Goal: Transaction & Acquisition: Download file/media

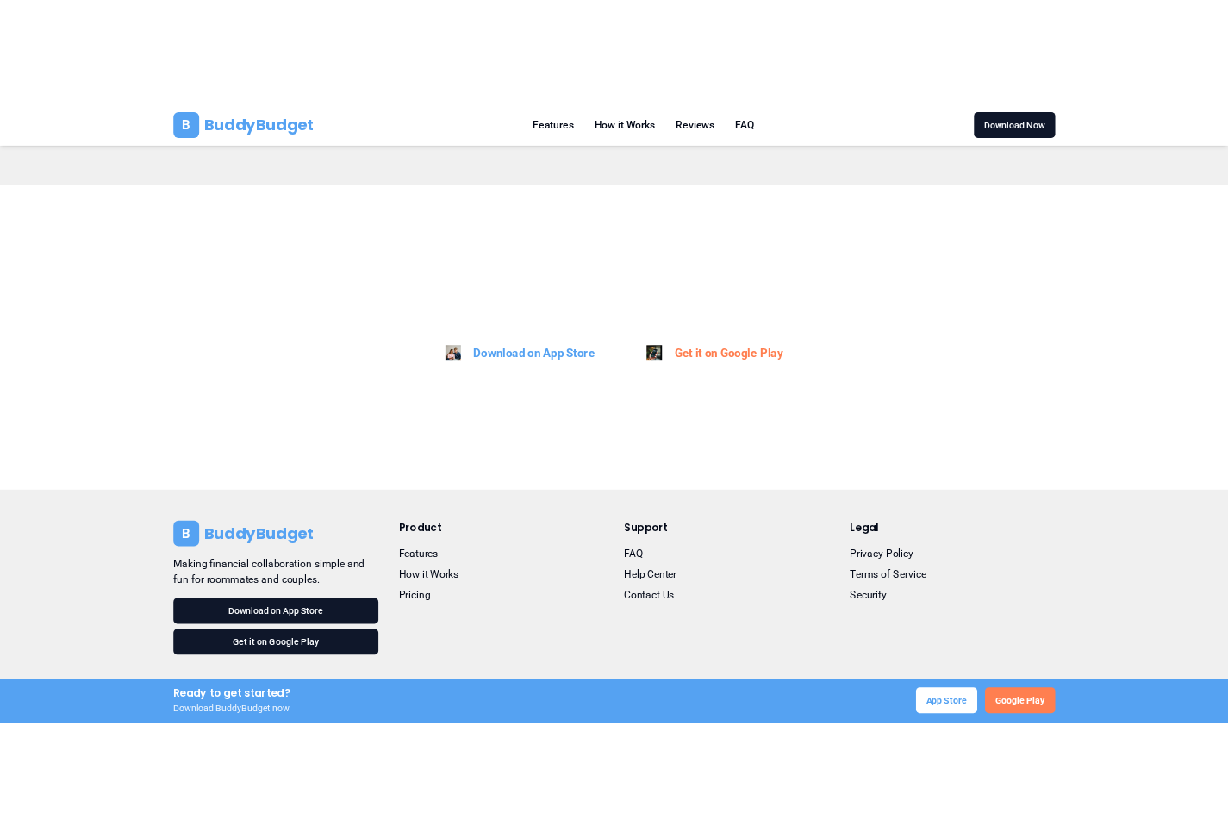
scroll to position [4641, 0]
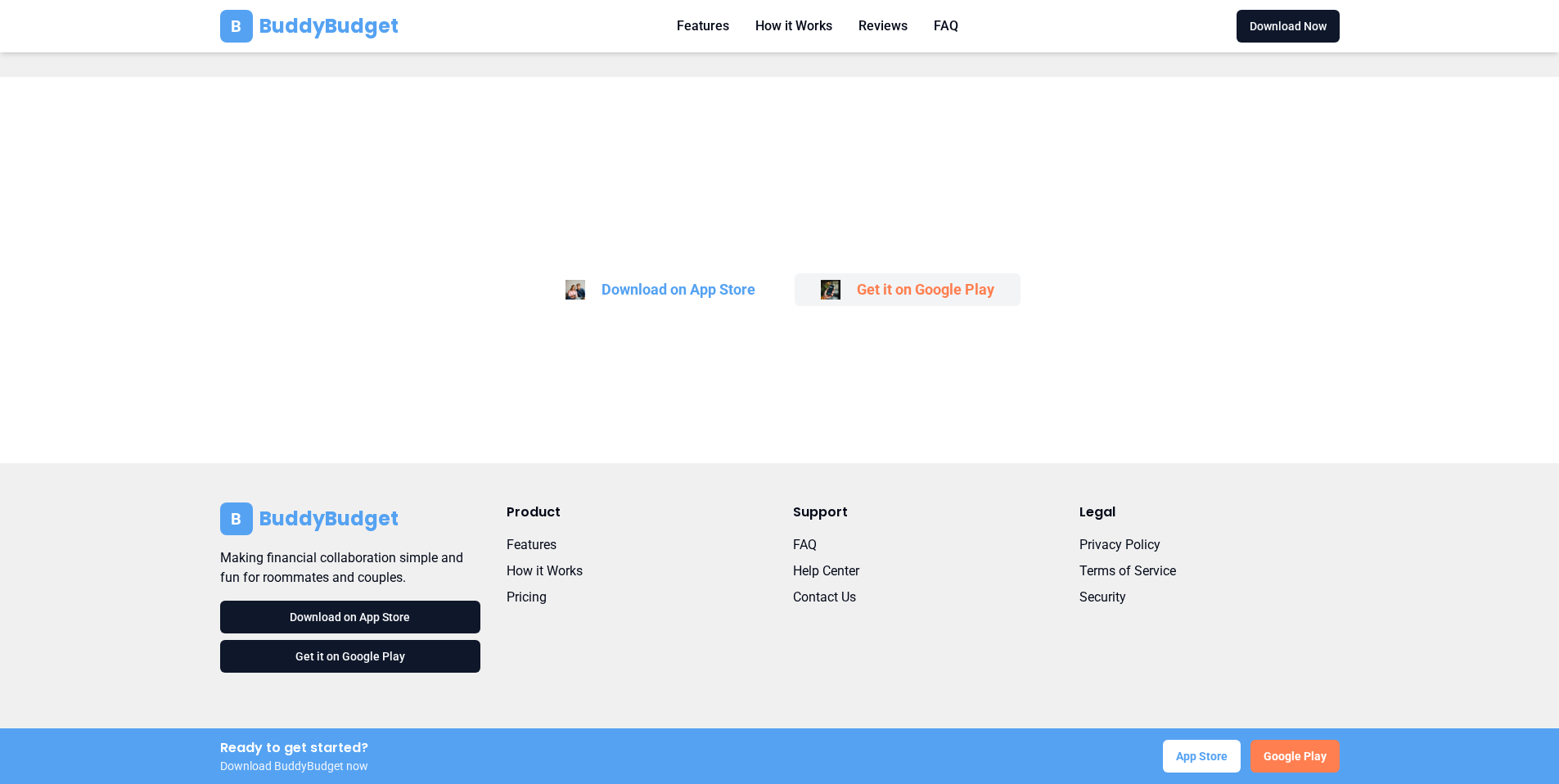
click at [899, 286] on button "Get it on Google Play" at bounding box center [908, 289] width 226 height 32
click at [701, 277] on button "Download on App Store" at bounding box center [660, 289] width 242 height 32
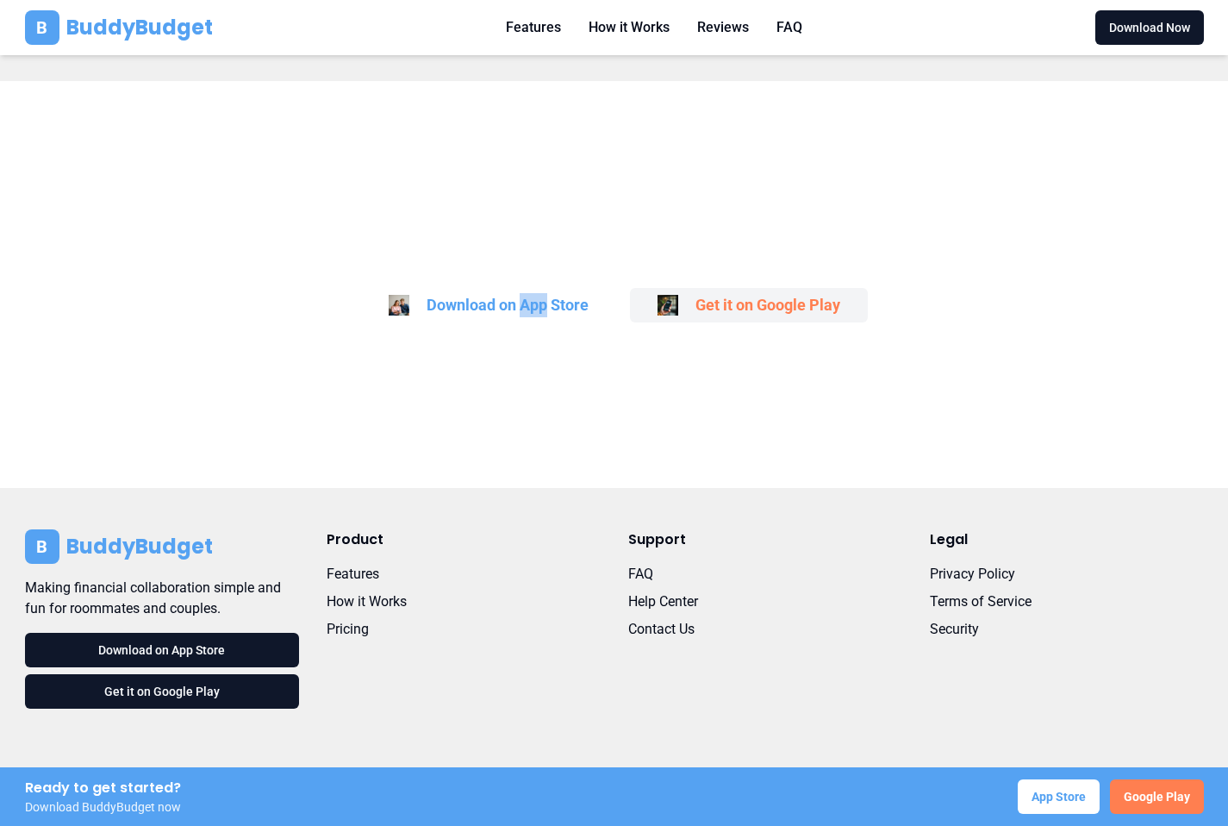
click at [801, 297] on button "Get it on Google Play" at bounding box center [749, 305] width 238 height 34
click at [617, 295] on div "Download on App Store Get it on Google Play" at bounding box center [614, 305] width 1179 height 34
click at [813, 299] on button "Get it on Google Play" at bounding box center [749, 305] width 238 height 34
click at [553, 310] on button "Download on App Store" at bounding box center [488, 305] width 255 height 34
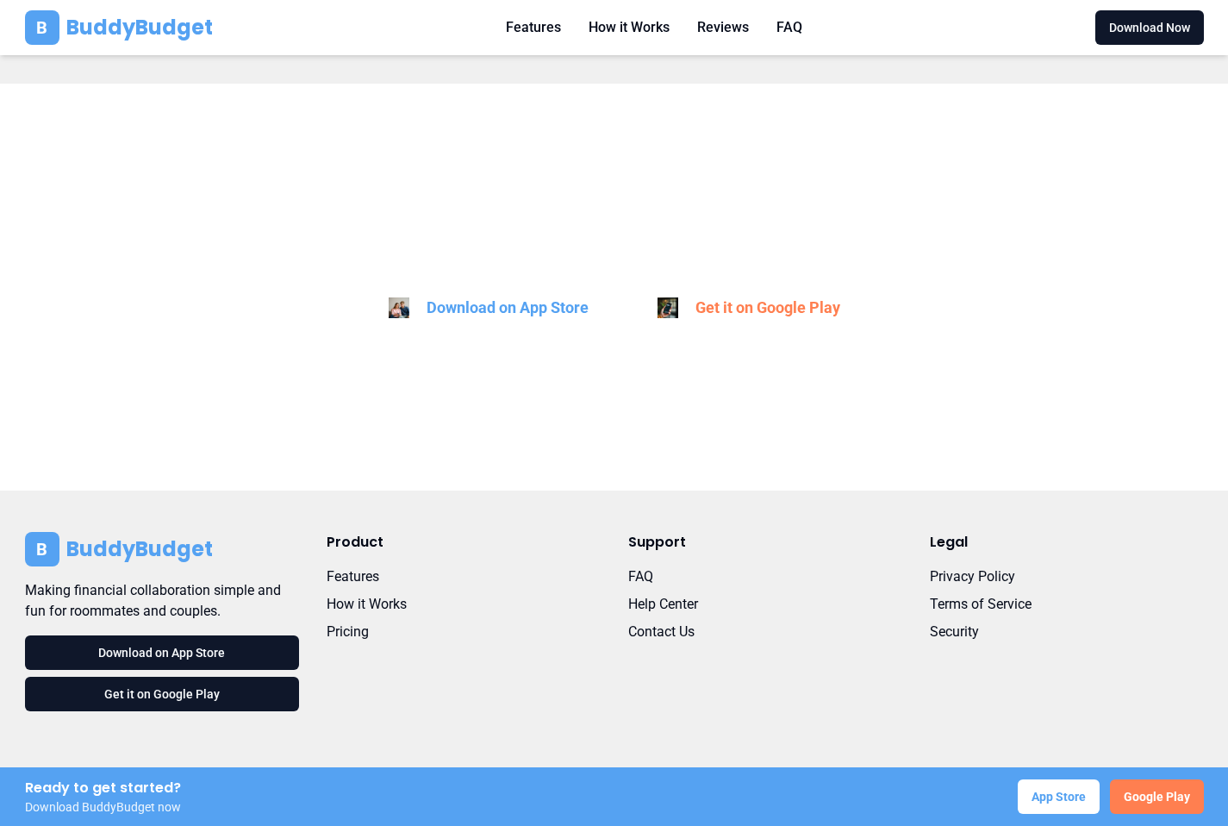
scroll to position [4638, 0]
click at [760, 310] on button "Get it on Google Play" at bounding box center [749, 308] width 238 height 34
click at [494, 314] on button "Download on App Store" at bounding box center [488, 308] width 255 height 34
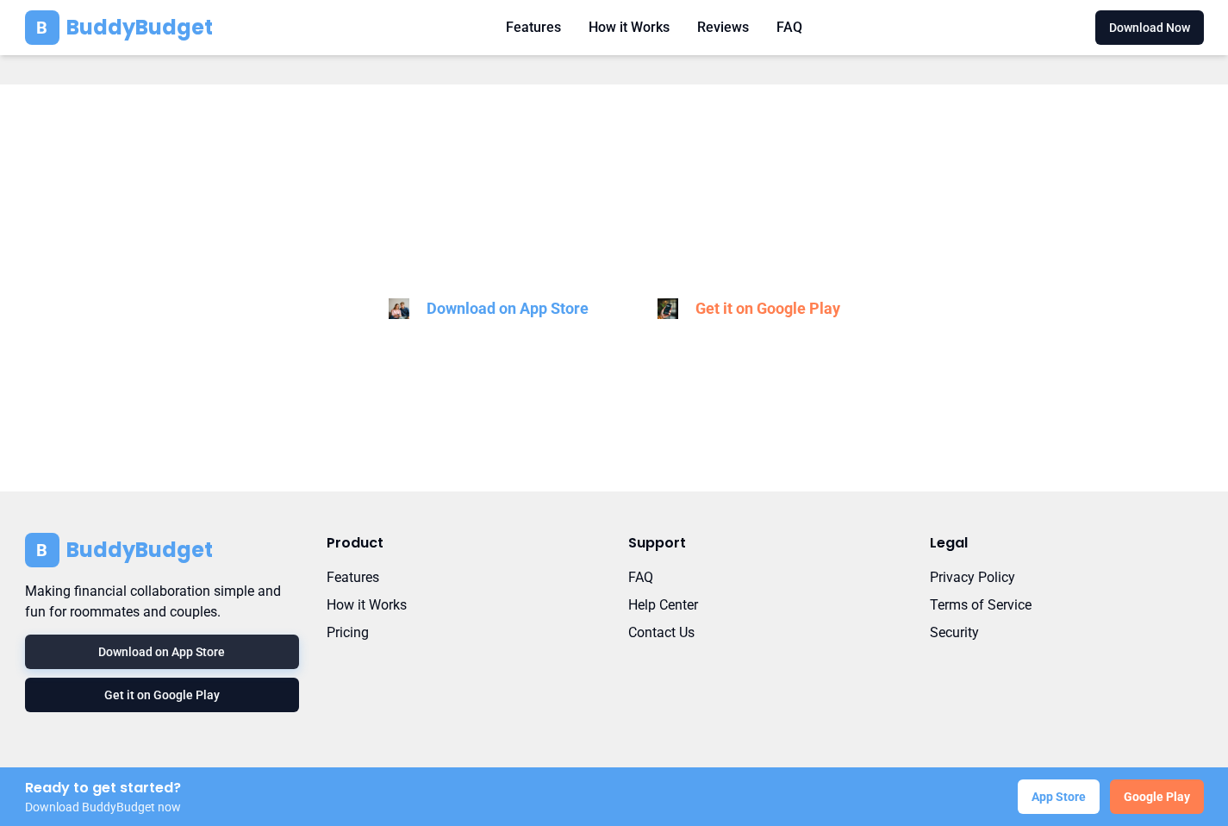
click at [205, 647] on button "Download on App Store" at bounding box center [162, 651] width 274 height 34
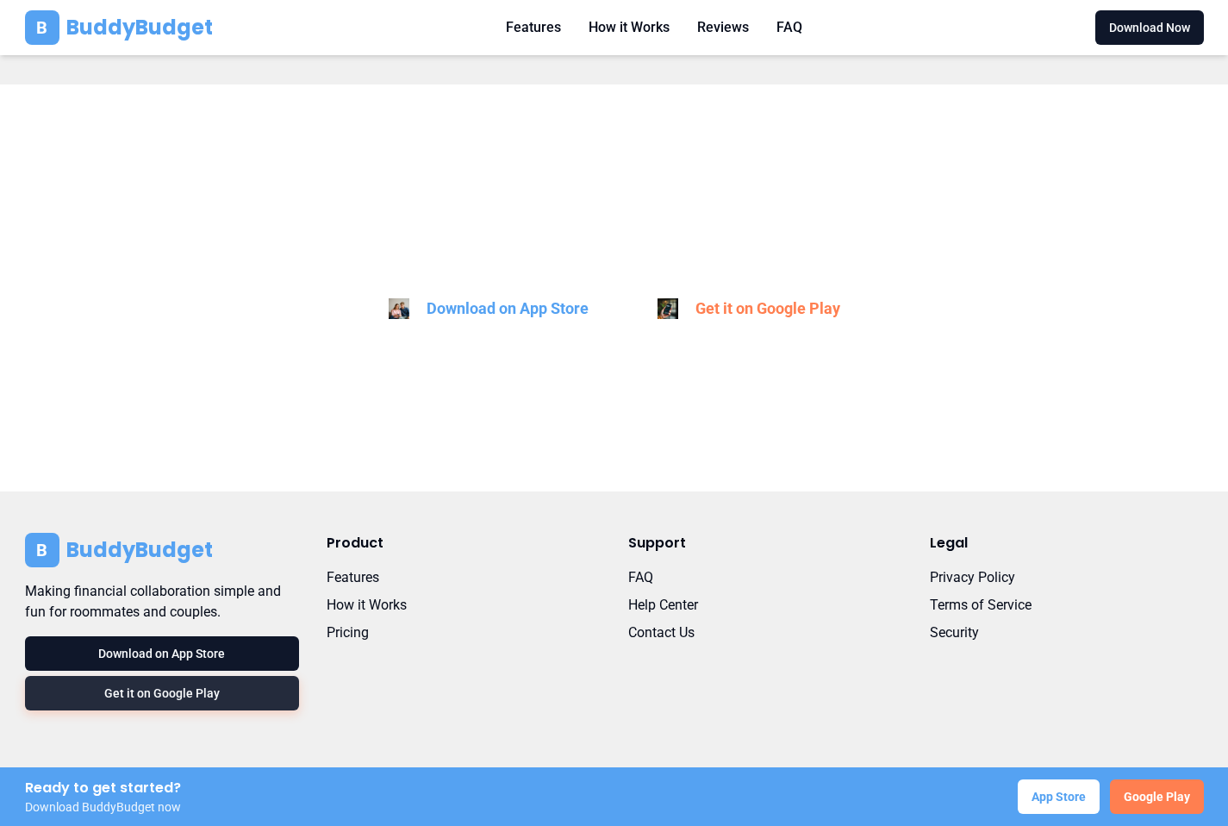
click at [206, 687] on button "Get it on Google Play" at bounding box center [162, 693] width 274 height 34
click at [348, 579] on button "Features" at bounding box center [353, 577] width 53 height 21
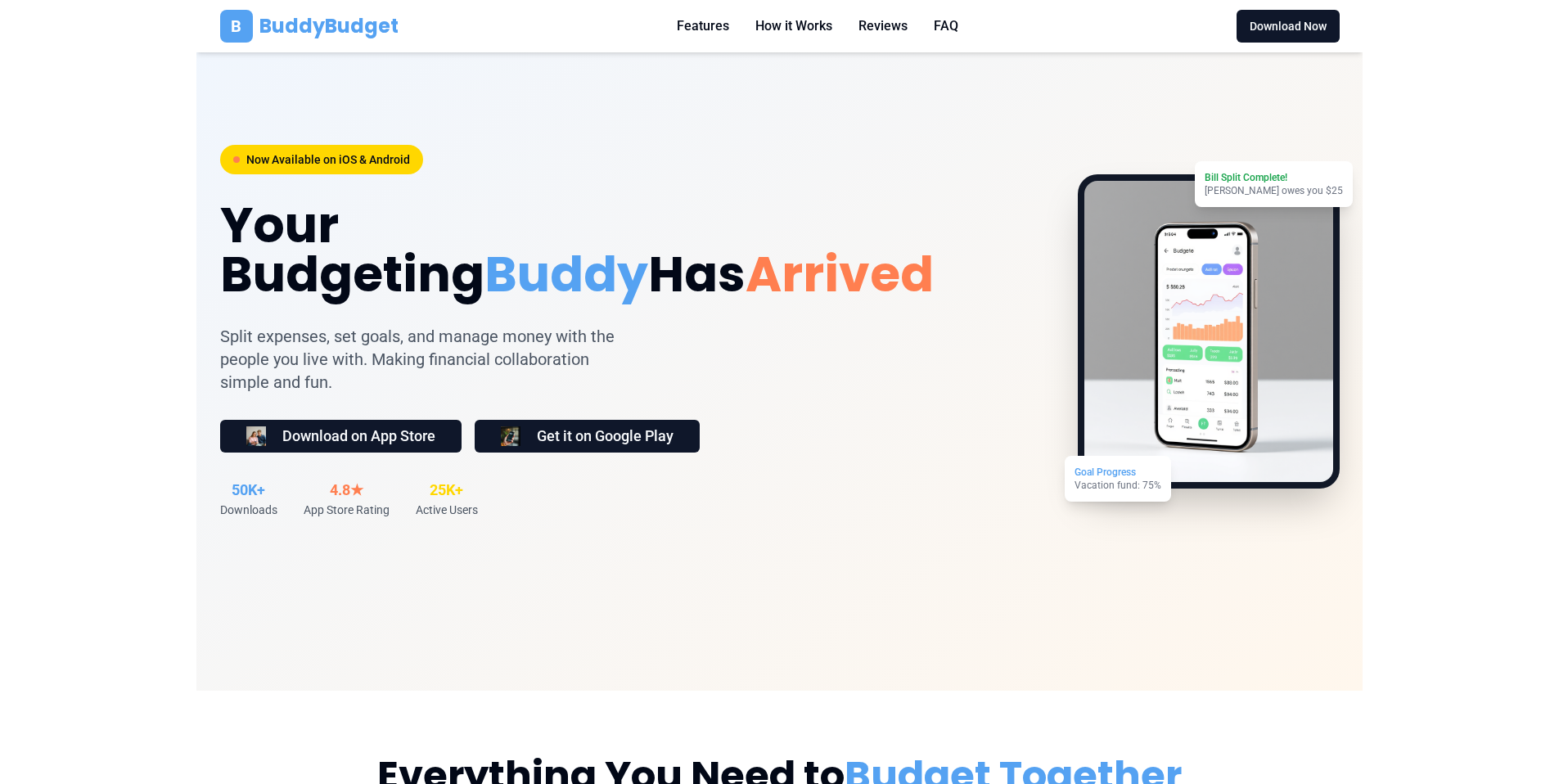
scroll to position [0, 0]
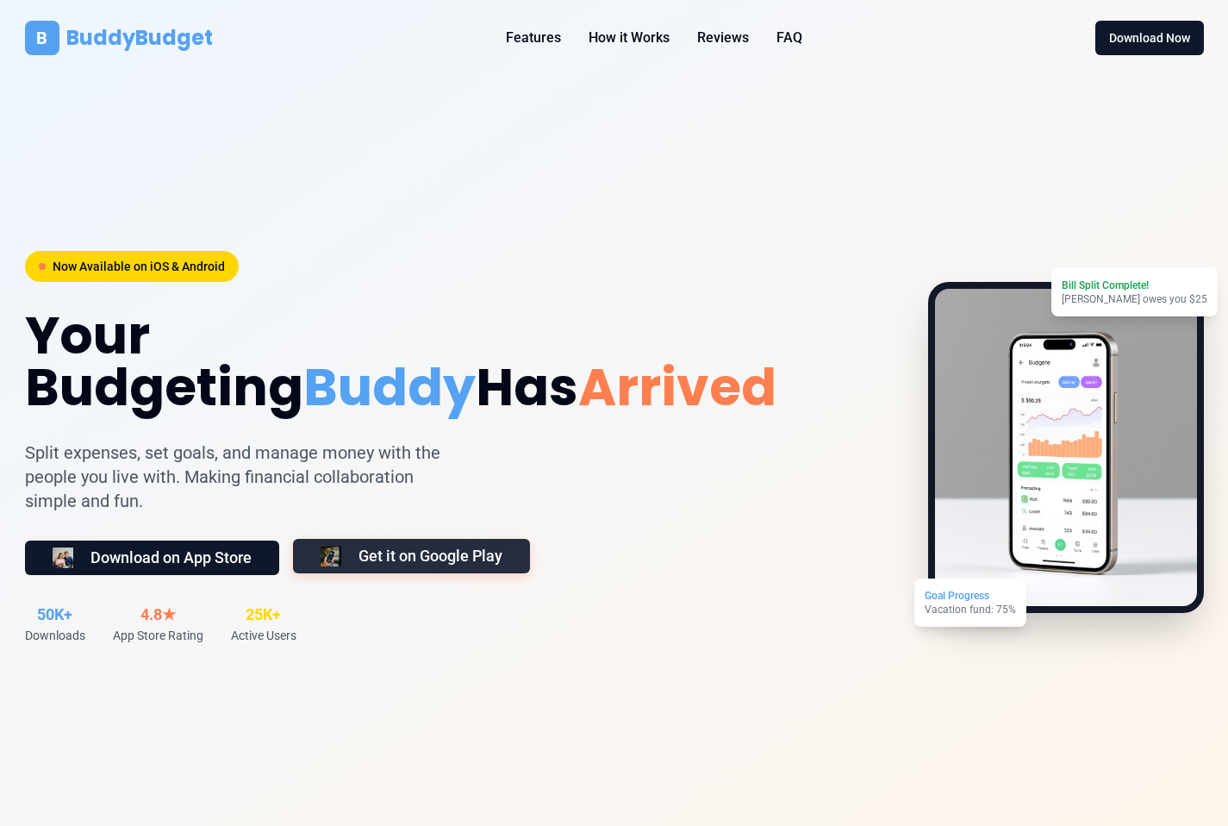
click at [429, 562] on button "Get it on Google Play" at bounding box center [411, 556] width 237 height 34
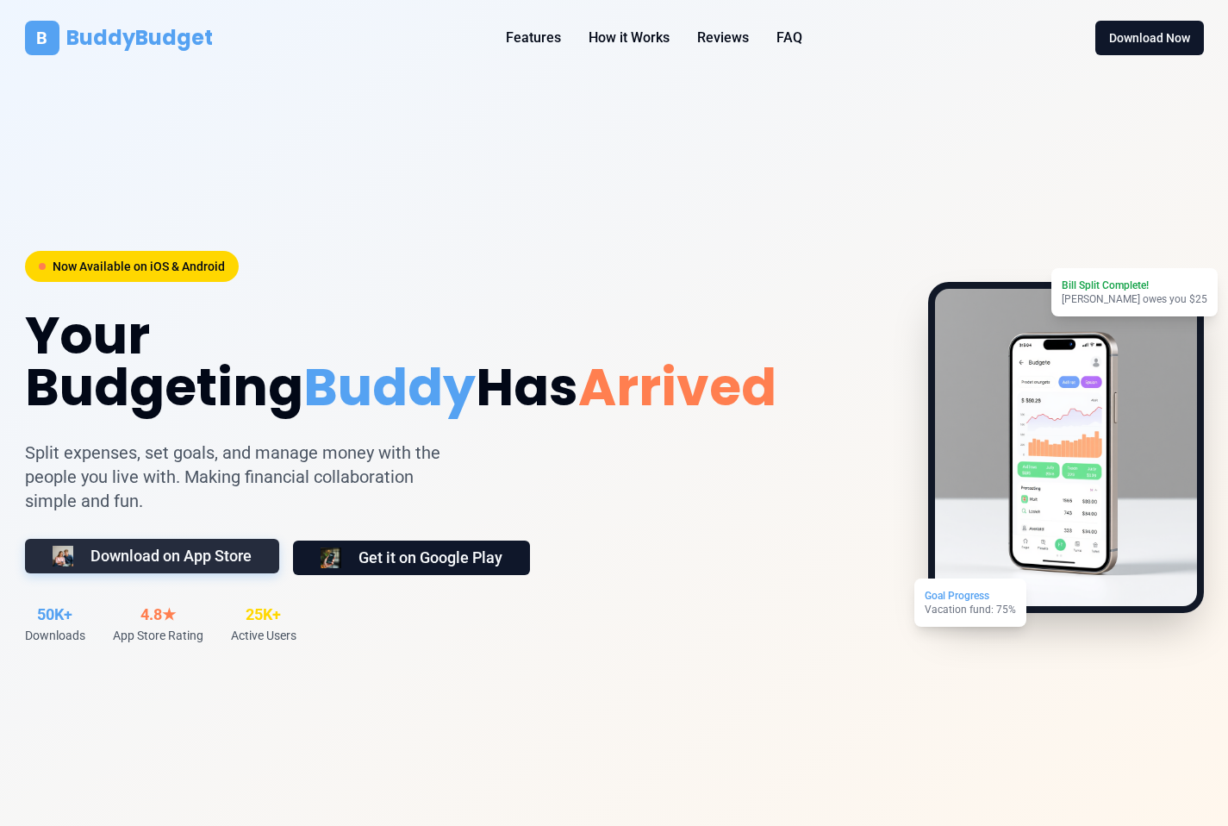
click at [223, 559] on button "Download on App Store" at bounding box center [152, 556] width 254 height 34
